Goal: Check status: Check status

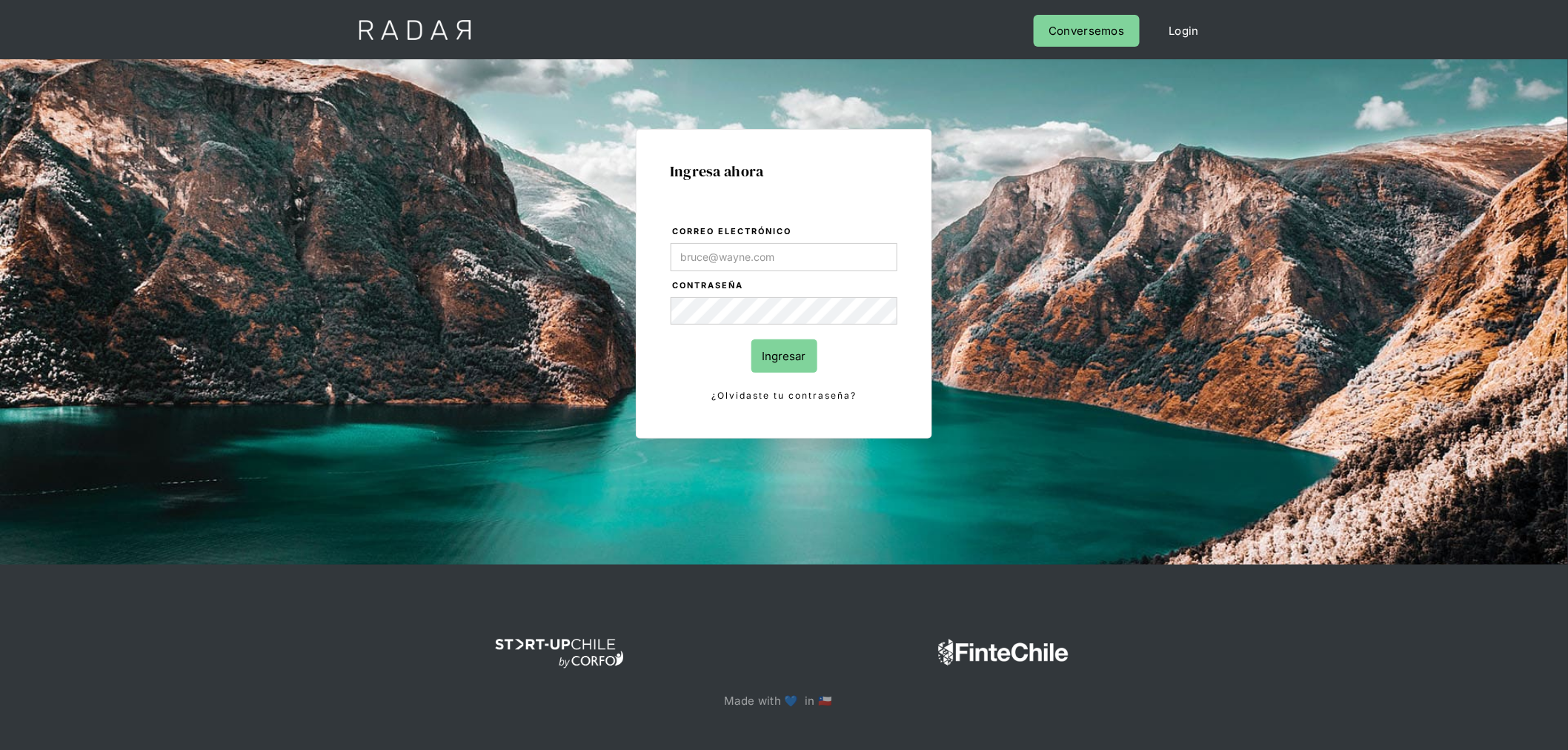
type input "[PERSON_NAME][EMAIL_ADDRESS][PERSON_NAME][DOMAIN_NAME]"
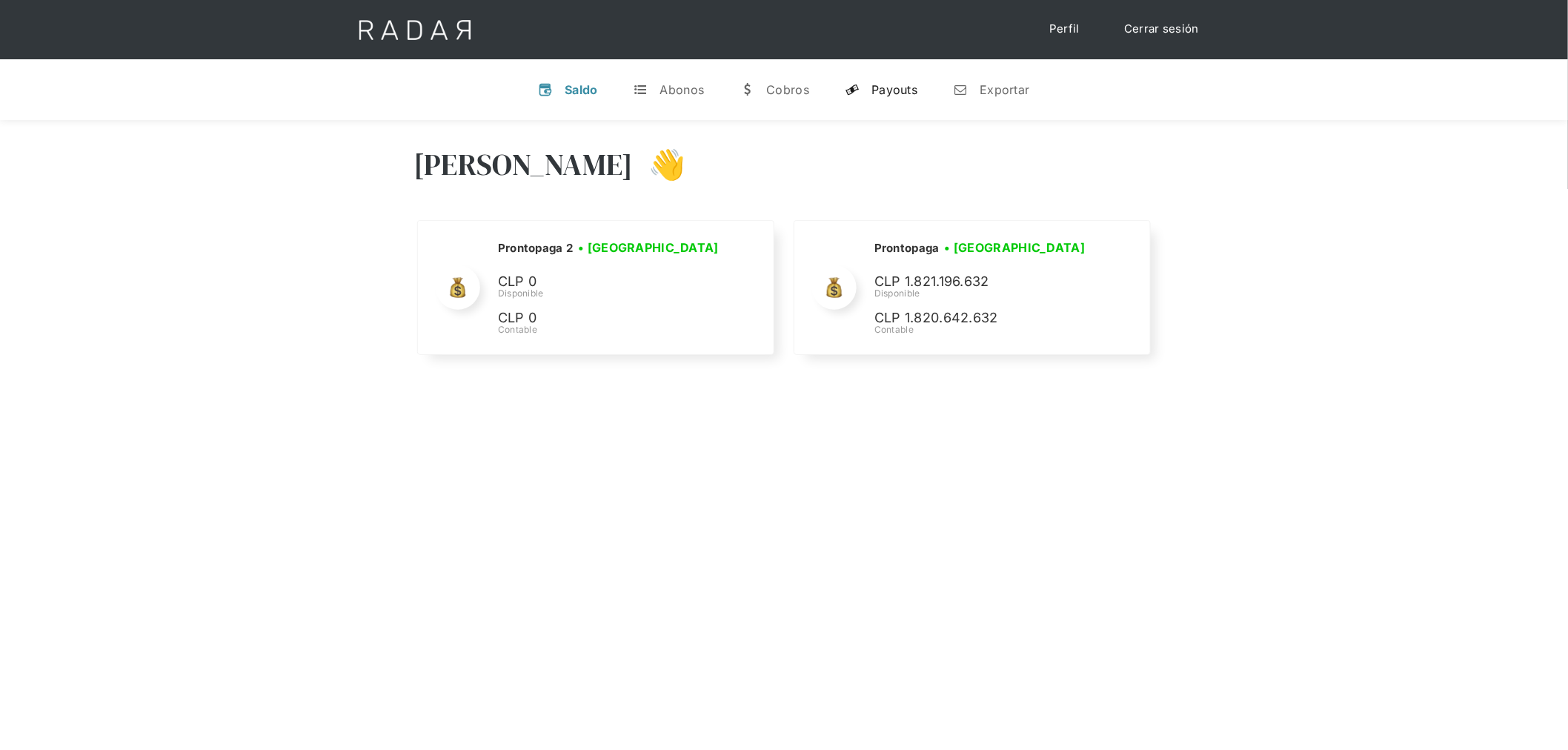
click at [891, 80] on link "y Payouts" at bounding box center [881, 89] width 96 height 39
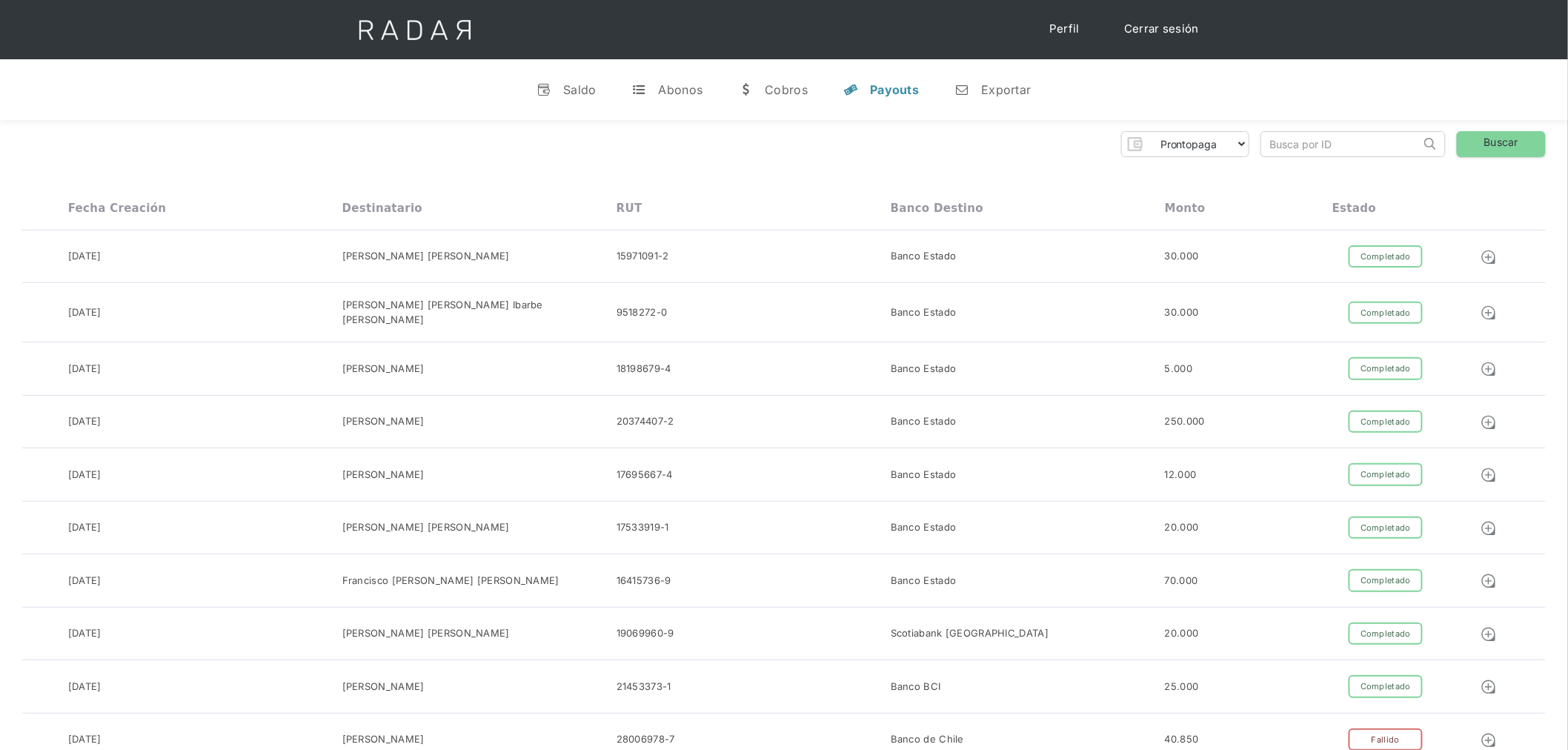
click at [1332, 152] on input "search" at bounding box center [1340, 144] width 159 height 24
paste input "7e8f6414-db70-4fce-a813-bfd681ec0dfd"
click at [1497, 152] on link "Buscar" at bounding box center [1501, 144] width 89 height 26
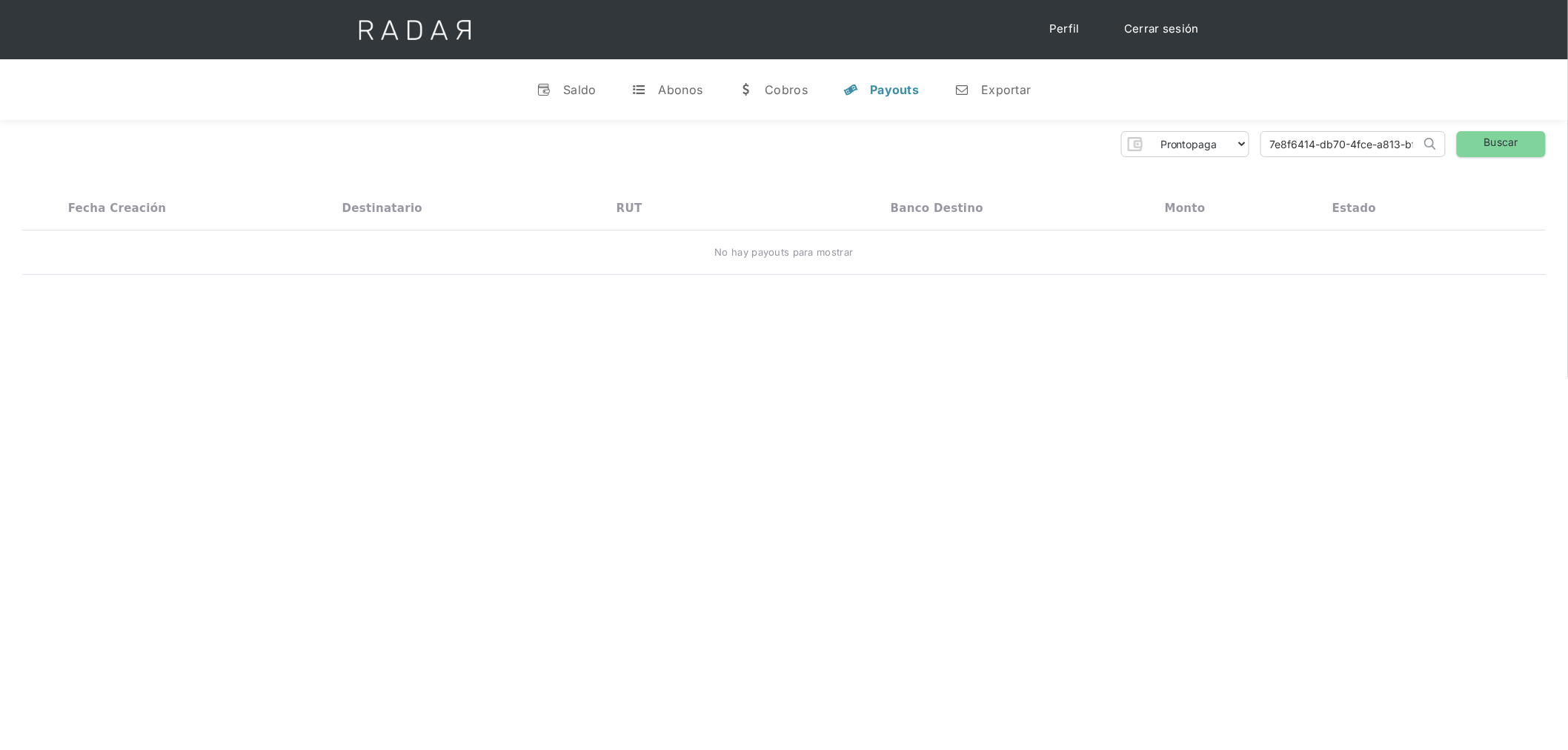
click at [1337, 134] on input "7e8f6414-db70-4fce-a813-bfd681ec0dfd" at bounding box center [1340, 144] width 159 height 24
paste input "a23ce212-dc76-49c6-aec5-92fb35590b09"
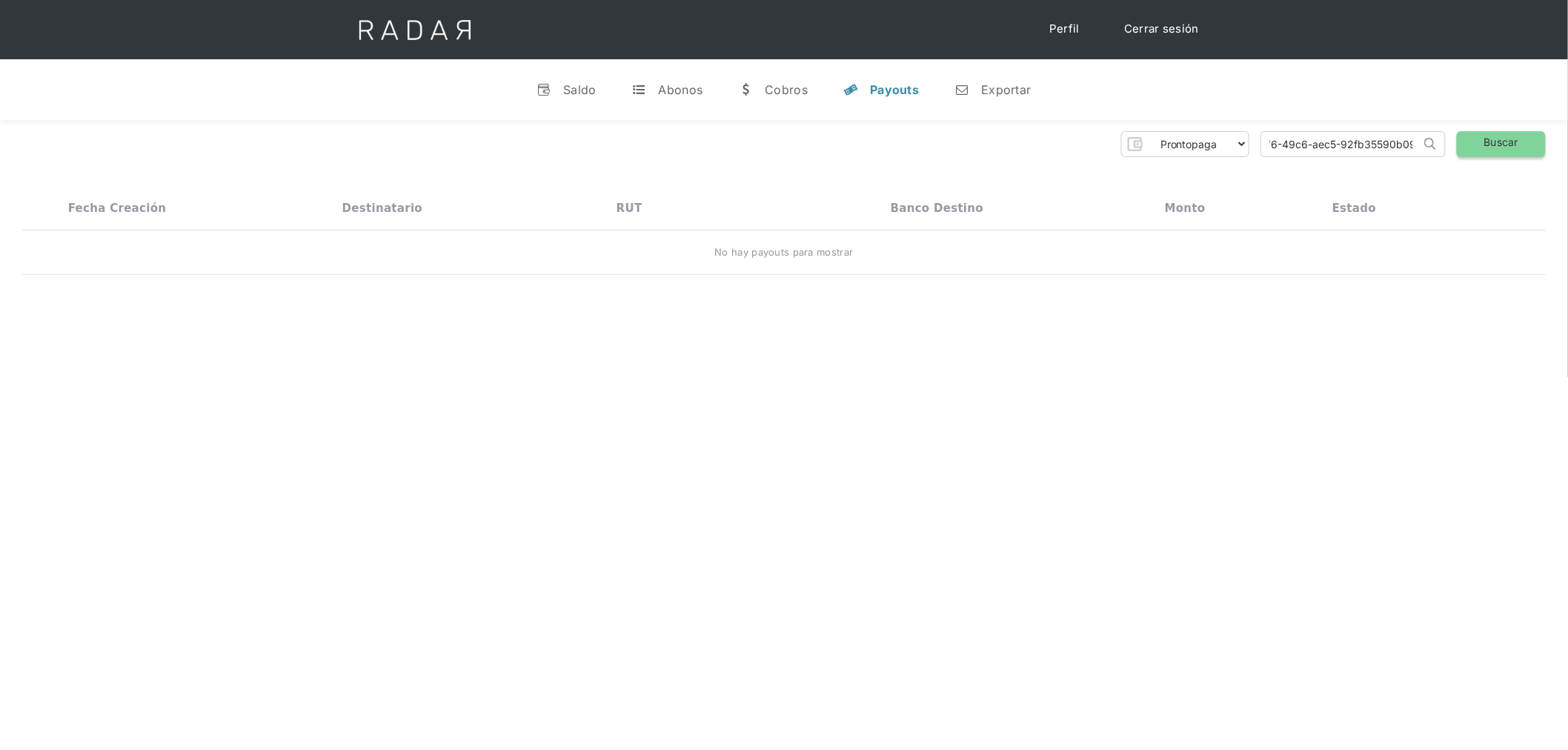
click at [1493, 143] on link "Buscar" at bounding box center [1501, 144] width 89 height 26
click at [1376, 141] on input "a23ce212-dc76-49c6-aec5-92fb35590b09" at bounding box center [1340, 144] width 159 height 24
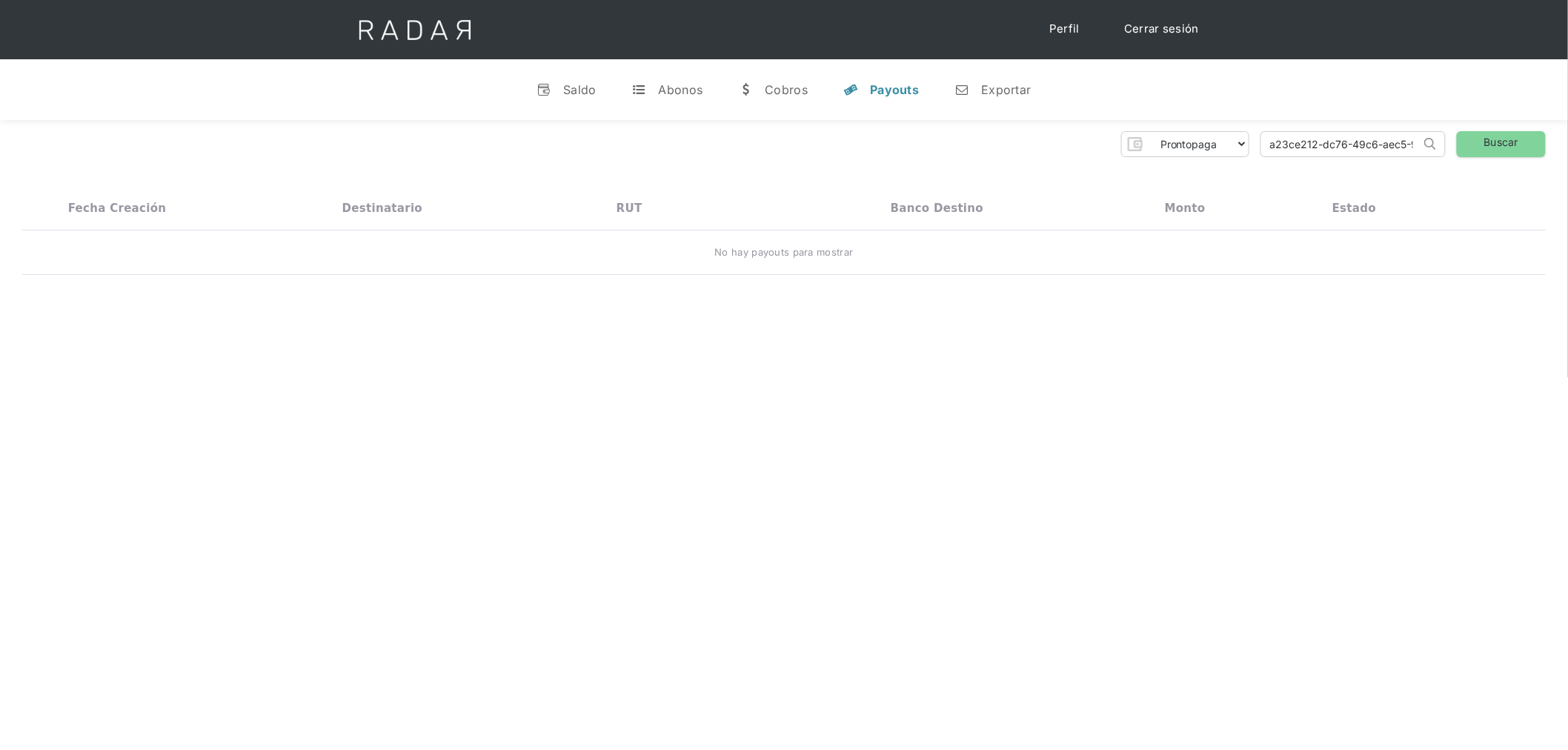
paste input "98c0fce8-ec76-4e85-9be6-58b852236496"
click at [1486, 145] on link "Buscar" at bounding box center [1501, 144] width 89 height 26
click at [1364, 155] on input "98c0fce8-ec76-4e85-9be6-58b852236496" at bounding box center [1340, 144] width 159 height 24
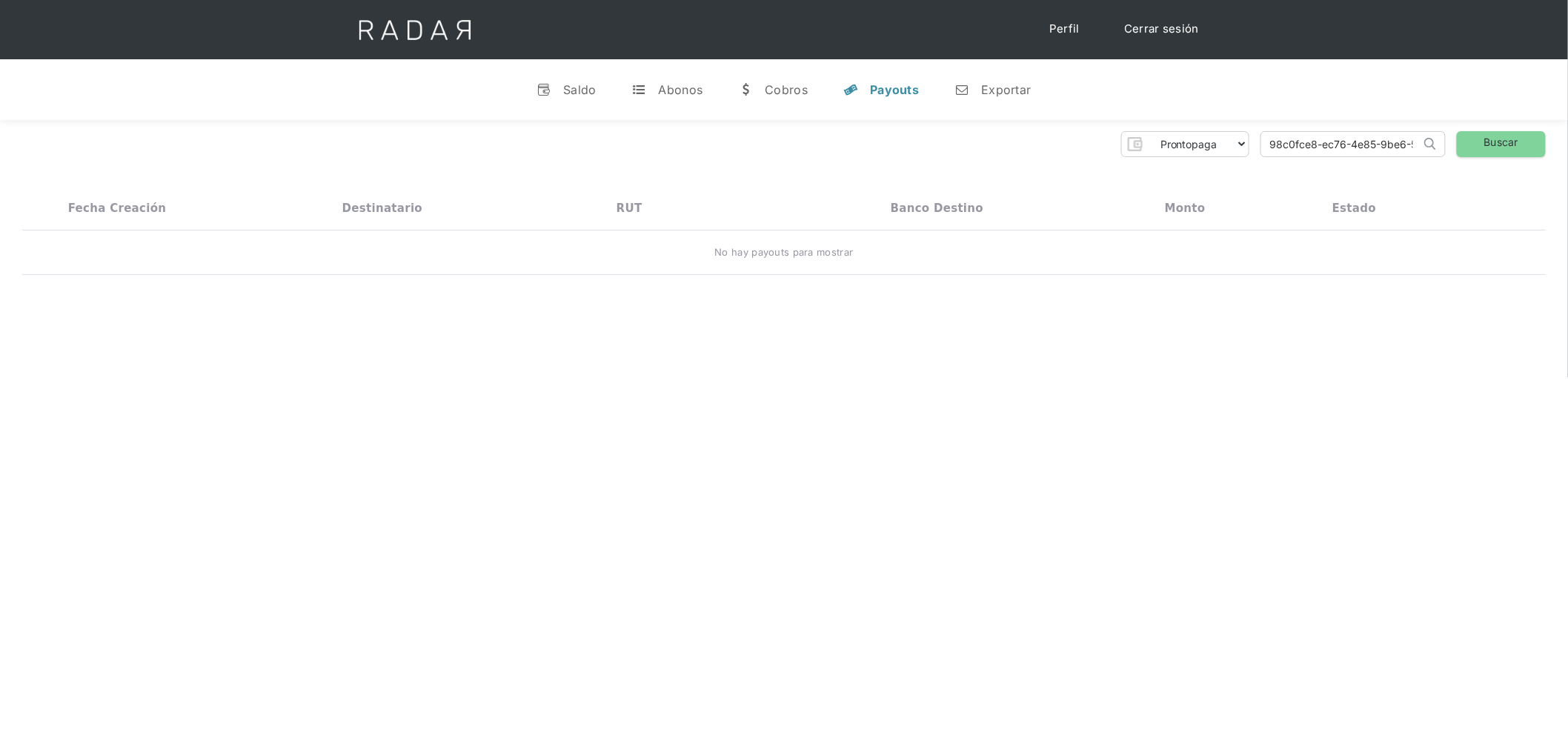
click at [1364, 155] on input "98c0fce8-ec76-4e85-9be6-58b852236496" at bounding box center [1340, 144] width 159 height 24
paste input "293bf4f9-875f-4679-a0ae-5cb98d63ad5b"
click at [1511, 143] on link "Buscar" at bounding box center [1501, 144] width 89 height 26
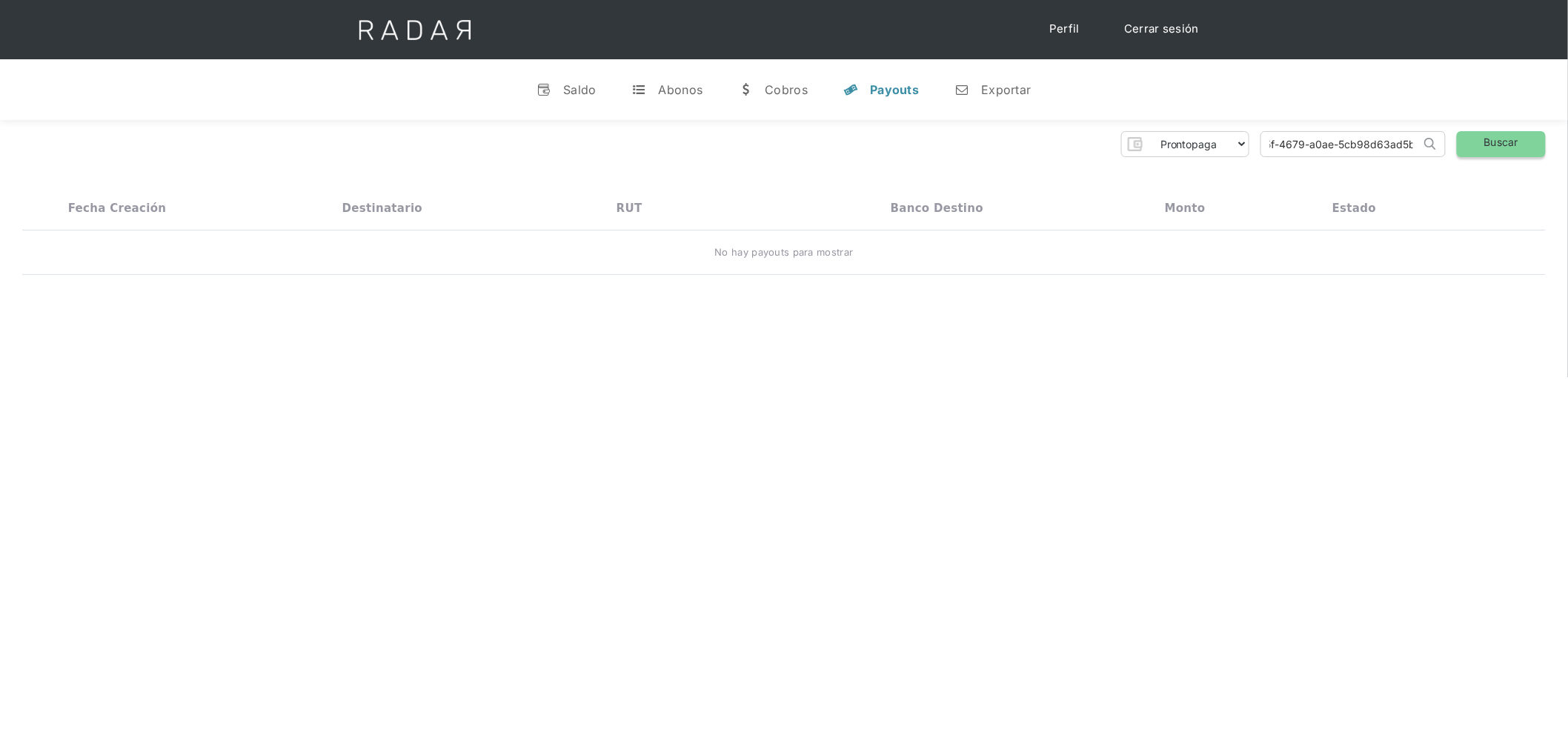
scroll to position [0, 0]
click at [1308, 136] on input "293bf4f9-875f-4679-a0ae-5cb98d63ad5b" at bounding box center [1340, 144] width 159 height 24
paste input "7e8f6414-db70-4fce-a813-bfd681ec0dfd"
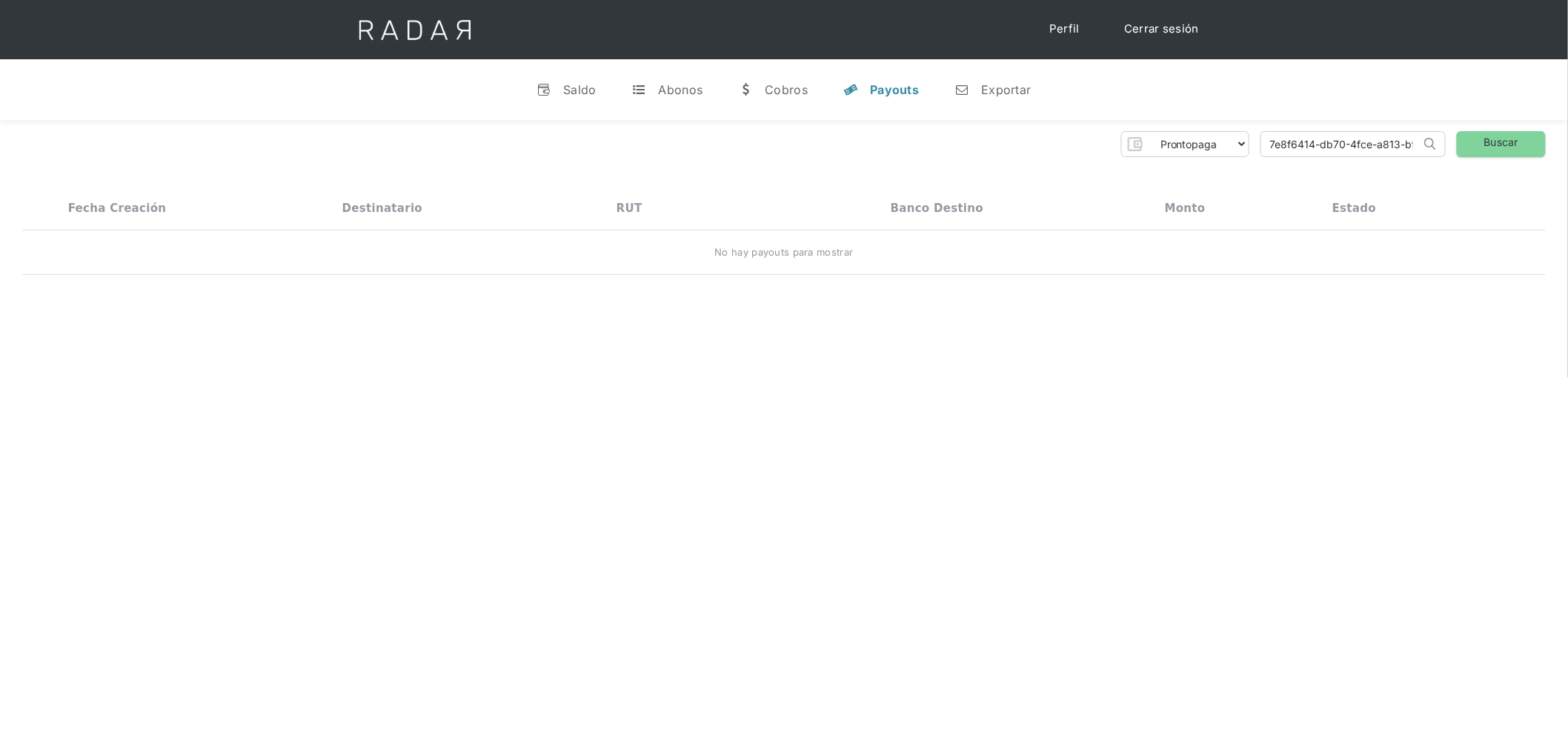
scroll to position [0, 59]
type input "7e8f6414-db70-4fce-a813-bfd681ec0dfd"
click at [1495, 156] on link "Buscar" at bounding box center [1501, 144] width 89 height 26
